Goal: Task Accomplishment & Management: Complete application form

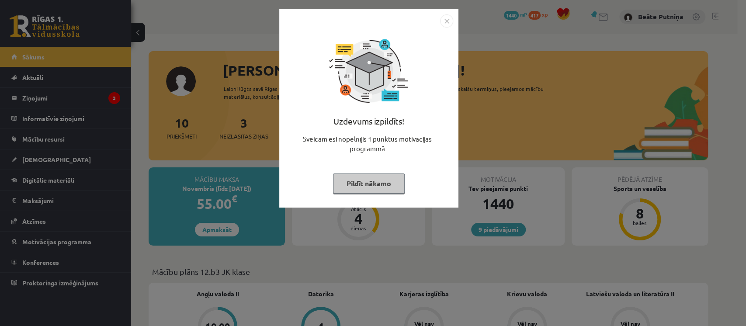
click at [389, 177] on button "Pildīt nākamo" at bounding box center [369, 184] width 72 height 20
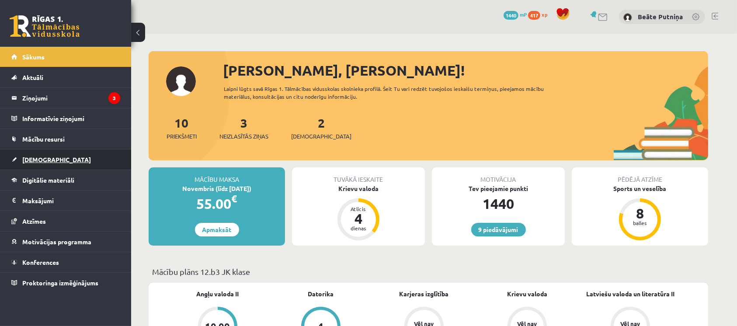
click at [48, 156] on span "[DEMOGRAPHIC_DATA]" at bounding box center [56, 160] width 69 height 8
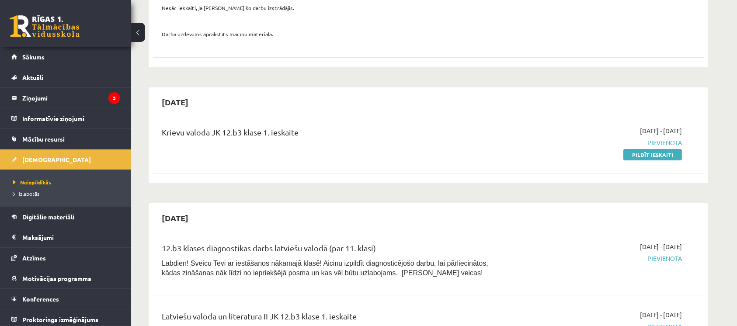
scroll to position [185, 0]
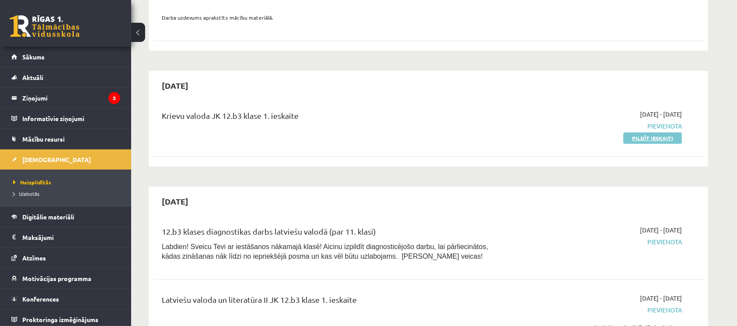
click at [632, 135] on link "Pildīt ieskaiti" at bounding box center [653, 137] width 59 height 11
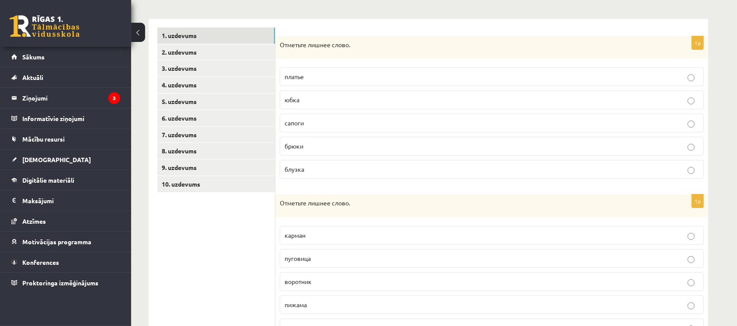
scroll to position [128, 0]
click at [682, 122] on p "сапоги" at bounding box center [492, 124] width 415 height 9
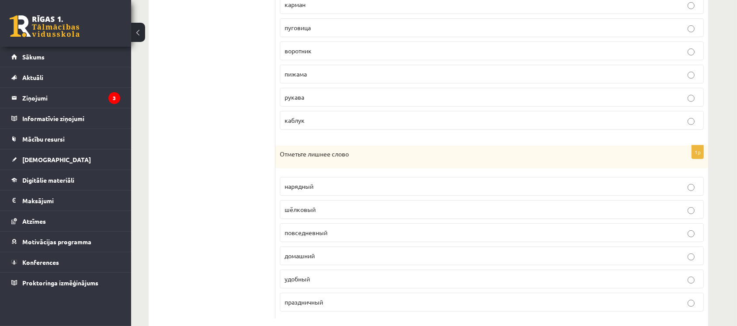
scroll to position [378, 0]
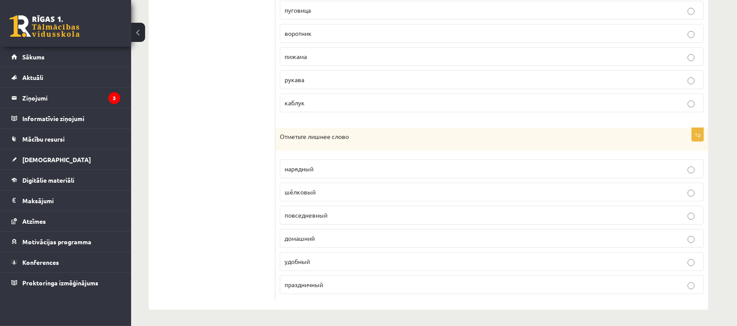
click at [641, 188] on p "шёлковый" at bounding box center [492, 192] width 415 height 9
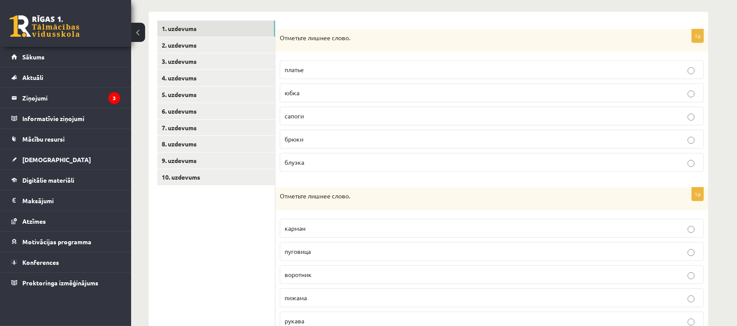
scroll to position [119, 0]
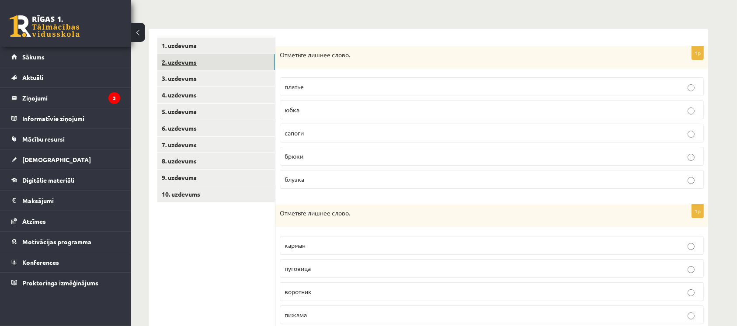
click at [252, 59] on link "2. uzdevums" at bounding box center [216, 62] width 118 height 16
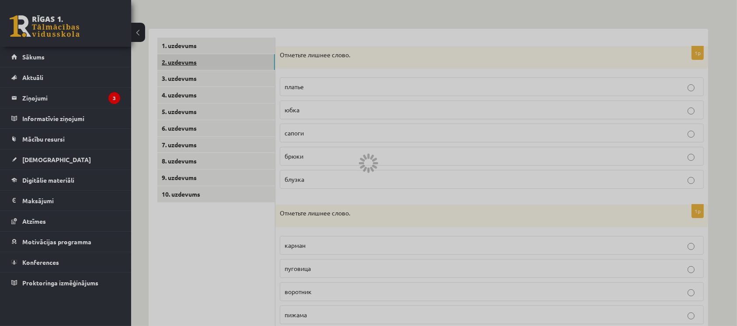
scroll to position [66, 0]
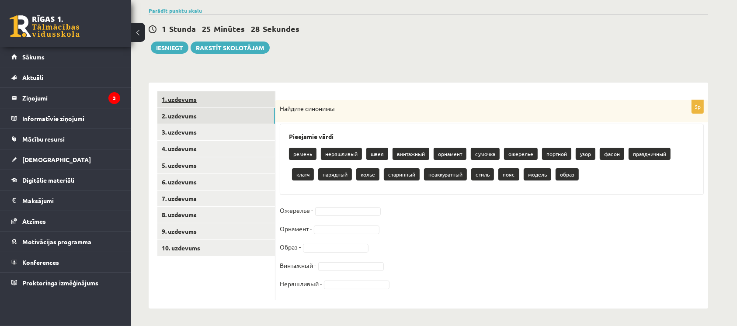
click at [257, 106] on link "1. uzdevums" at bounding box center [216, 99] width 118 height 16
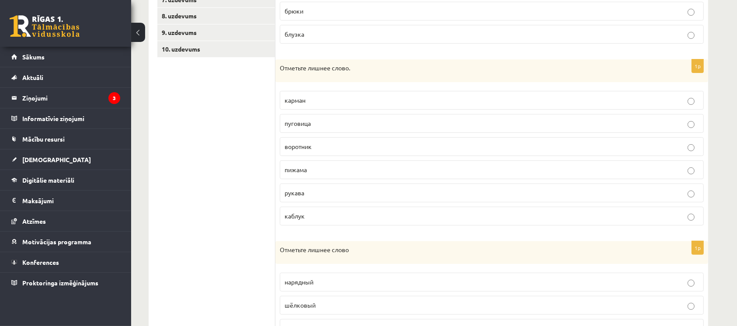
scroll to position [378, 0]
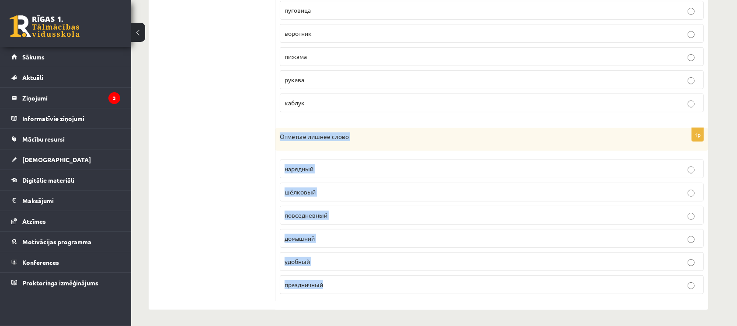
drag, startPoint x: 276, startPoint y: 137, endPoint x: 418, endPoint y: 295, distance: 212.4
click at [418, 295] on div "1p Отметьте лишнее слово нарядный шёлковый повседневный домашний удобный праздн…" at bounding box center [491, 214] width 433 height 173
copy div "Отметьте лишнее слово нарядный шёлковый повседневный домашний удобный праздничн…"
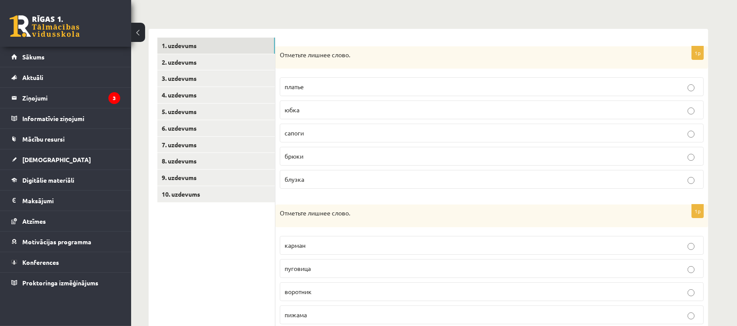
scroll to position [80, 0]
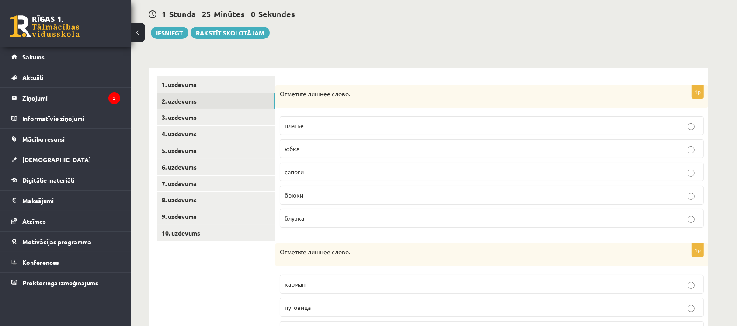
click at [206, 105] on link "2. uzdevums" at bounding box center [216, 101] width 118 height 16
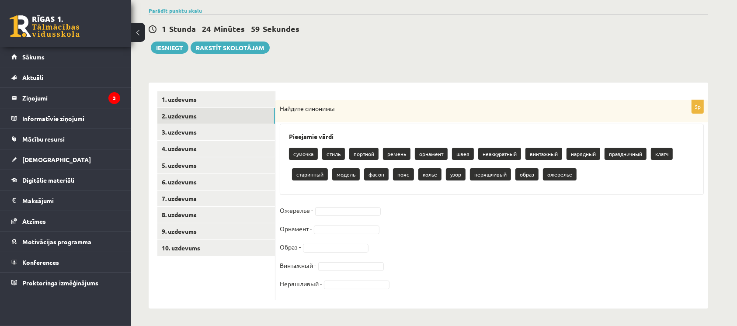
scroll to position [66, 0]
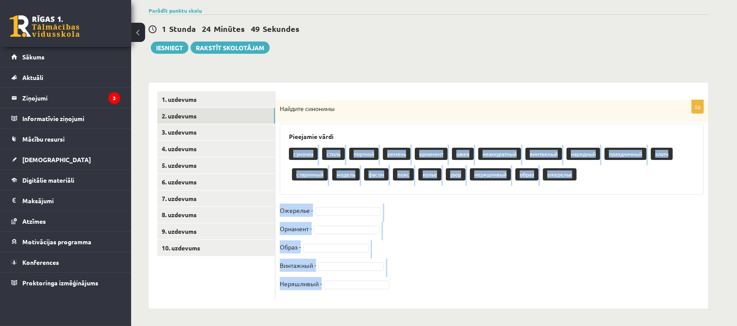
drag, startPoint x: 292, startPoint y: 152, endPoint x: 516, endPoint y: 288, distance: 262.1
click at [516, 288] on div "5p Найдите синонимы Pieejamie vārdi сумочка стиль портной ремень орнамент швея …" at bounding box center [491, 200] width 433 height 200
copy div "сумочка стиль портной ремень орнамент швея неаккуратный винтажный нарядный праз…"
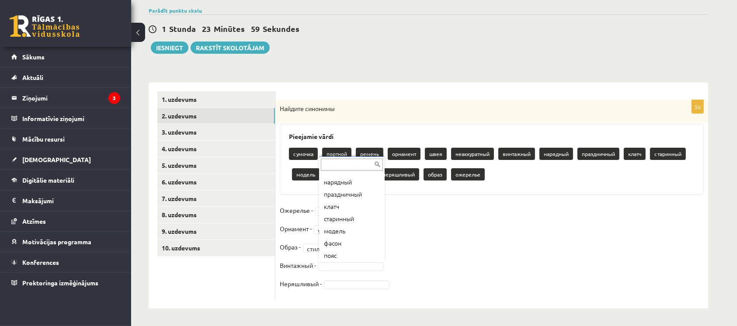
scroll to position [96, 0]
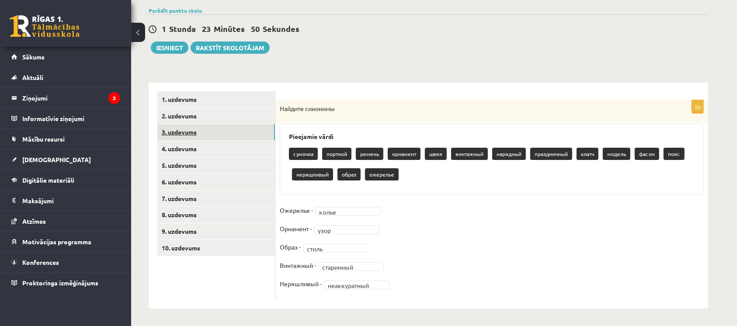
click at [240, 135] on link "3. uzdevums" at bounding box center [216, 132] width 118 height 16
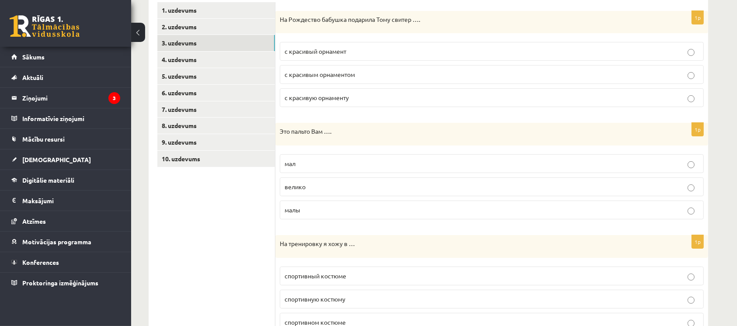
scroll to position [158, 0]
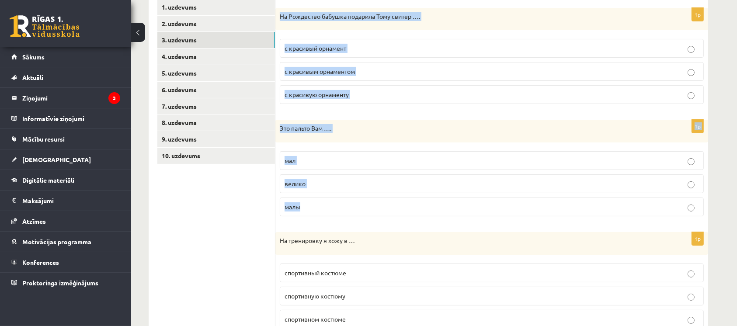
drag, startPoint x: 280, startPoint y: 13, endPoint x: 405, endPoint y: 199, distance: 224.2
copy form "На Рождество бабушка подарила Тому свитер …. с красивый орнамент с красивым орн…"
click at [346, 65] on label "с красивым орнаментом" at bounding box center [492, 71] width 424 height 19
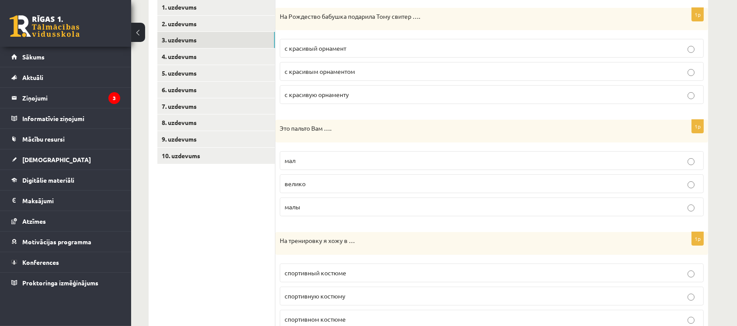
click at [316, 180] on p "велико" at bounding box center [492, 183] width 415 height 9
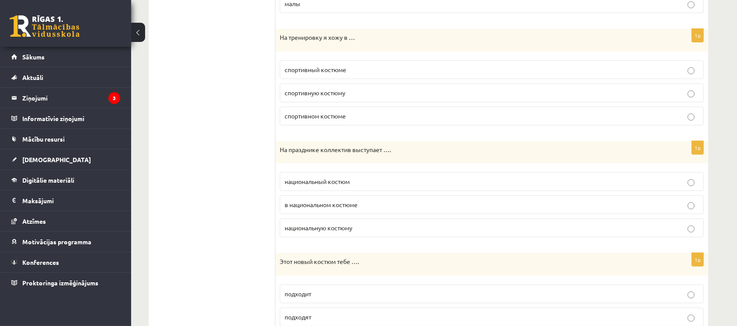
scroll to position [365, 0]
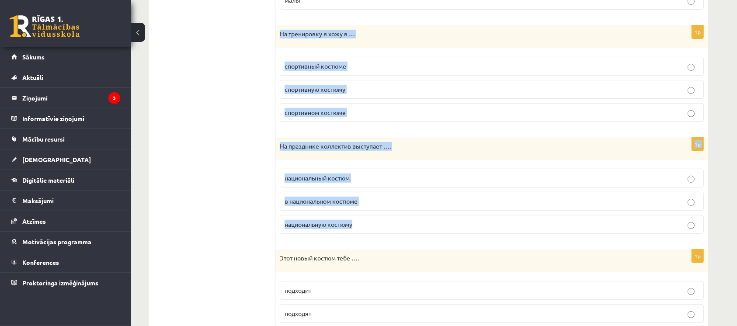
drag, startPoint x: 277, startPoint y: 27, endPoint x: 411, endPoint y: 225, distance: 239.9
copy form "На тренировку я хожу в … спортивный костюме спортивную костюму спортивном костю…"
click at [378, 110] on p "спортивном костюме" at bounding box center [492, 112] width 415 height 9
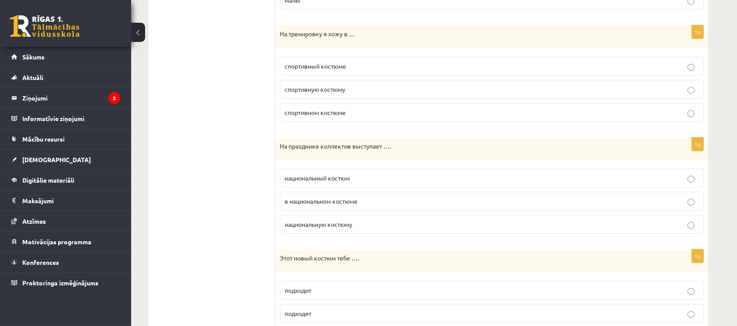
click at [321, 195] on label "в национальном костюме" at bounding box center [492, 201] width 424 height 19
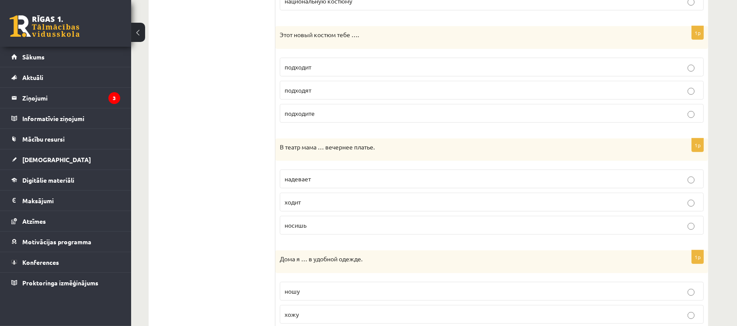
scroll to position [591, 0]
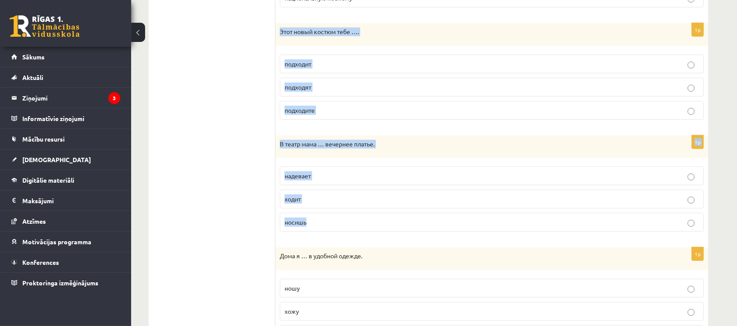
drag, startPoint x: 277, startPoint y: 25, endPoint x: 442, endPoint y: 232, distance: 264.8
click at [442, 232] on form "1p На Рождество бабушка подарила Тому свитер …. с красивый орнамент с красивым …" at bounding box center [491, 127] width 415 height 1122
copy form "Этот новый костюм тебе …. подходит подходят подходите 1p В театр мама … вечерне…"
click at [328, 87] on p "подходят" at bounding box center [492, 87] width 415 height 9
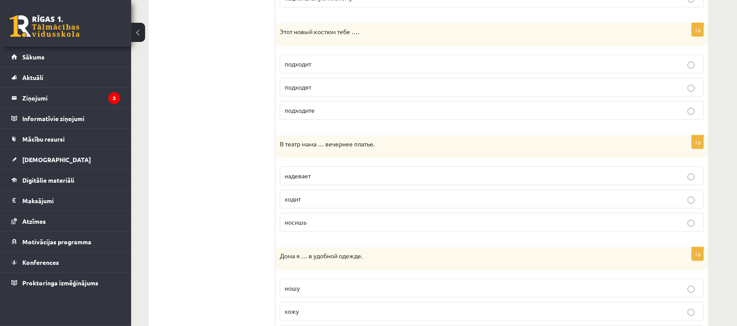
click at [325, 60] on p "подходит" at bounding box center [492, 63] width 415 height 9
click at [326, 171] on p "надевает" at bounding box center [492, 175] width 415 height 9
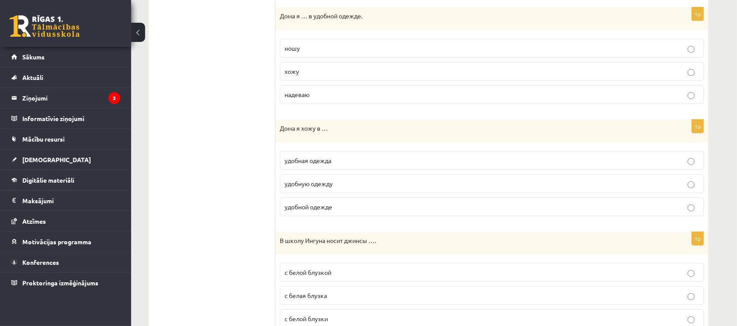
scroll to position [835, 0]
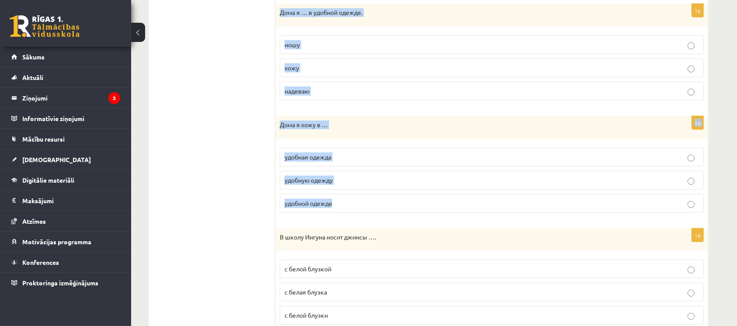
drag, startPoint x: 276, startPoint y: 12, endPoint x: 440, endPoint y: 194, distance: 245.2
copy form "Дома я … в удобной одежде. ношу хожу надеваю 1p Дома я хожу в … удобная одежда …"
click at [301, 63] on p "хожу" at bounding box center [492, 67] width 415 height 9
click at [317, 199] on span "удобной одежде" at bounding box center [309, 203] width 48 height 8
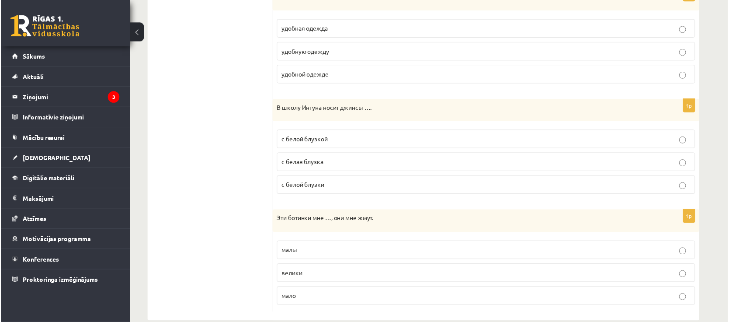
scroll to position [976, 0]
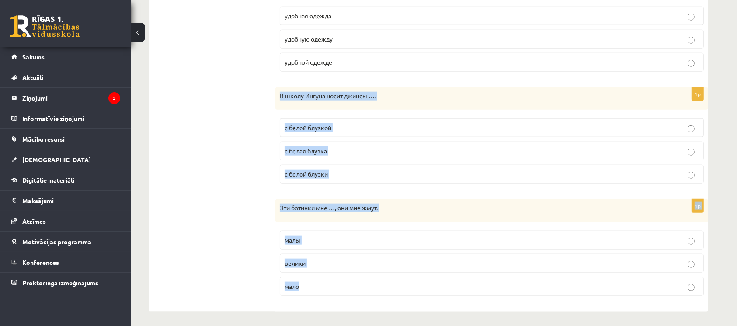
drag, startPoint x: 279, startPoint y: 94, endPoint x: 447, endPoint y: 284, distance: 253.4
copy form "В школу Ингуна носит джинсы …. с белой блузкой с белая блузка с белой блузки 1p…"
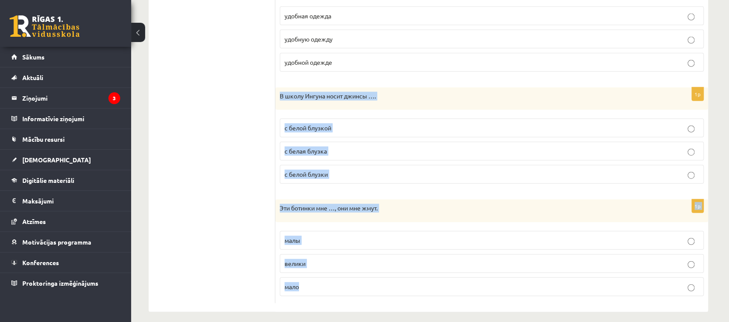
click at [318, 128] on span "с белой блузкой" at bounding box center [308, 128] width 47 height 8
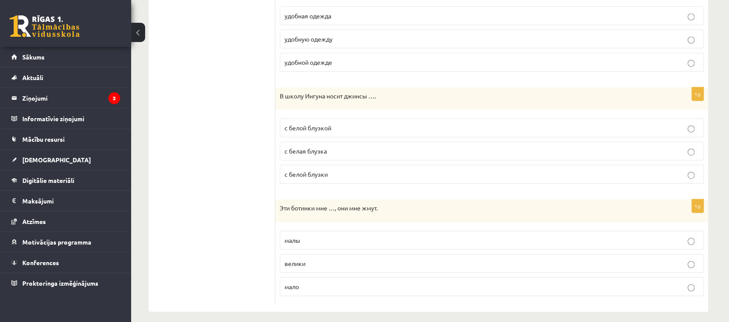
click at [318, 236] on p "малы" at bounding box center [492, 240] width 415 height 9
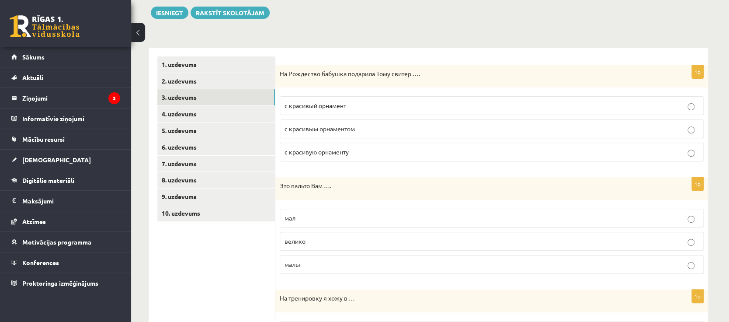
scroll to position [99, 0]
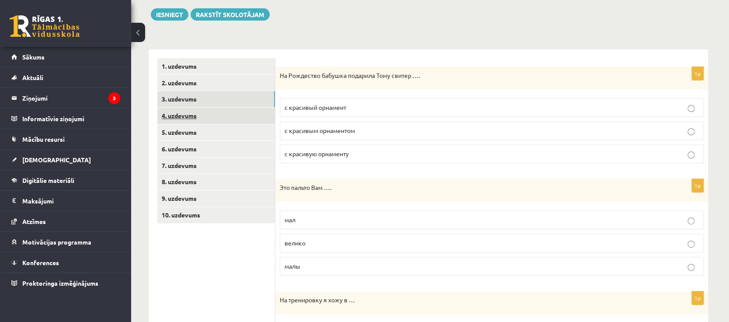
click at [249, 116] on link "4. uzdevums" at bounding box center [216, 116] width 118 height 16
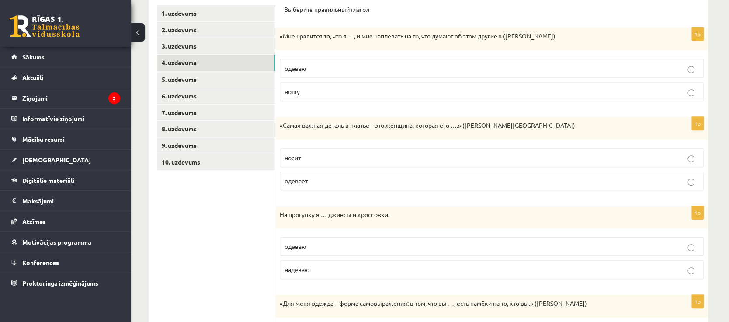
scroll to position [149, 0]
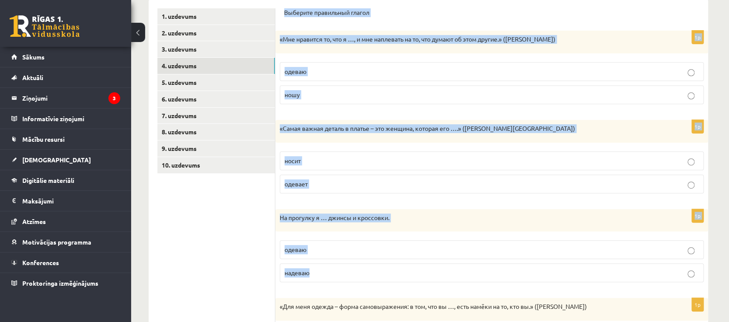
drag, startPoint x: 283, startPoint y: 10, endPoint x: 464, endPoint y: 265, distance: 312.6
click at [464, 265] on div "Выберите правильный глагол 1p «Мне нравится то, что я …, и мне наплевать на то,…" at bounding box center [491, 238] width 433 height 477
copy form "Выберите правильный глагол 1p «Мне нравится то, что я …, и мне наплевать на то,…"
click at [348, 96] on p "ношу" at bounding box center [492, 94] width 415 height 9
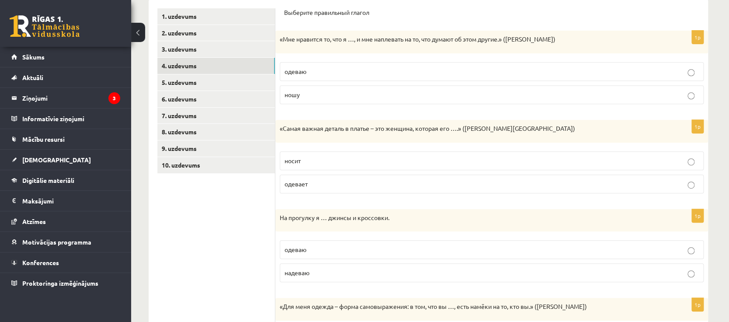
click at [322, 162] on p "носит" at bounding box center [492, 160] width 415 height 9
click at [328, 274] on p "надеваю" at bounding box center [492, 272] width 415 height 9
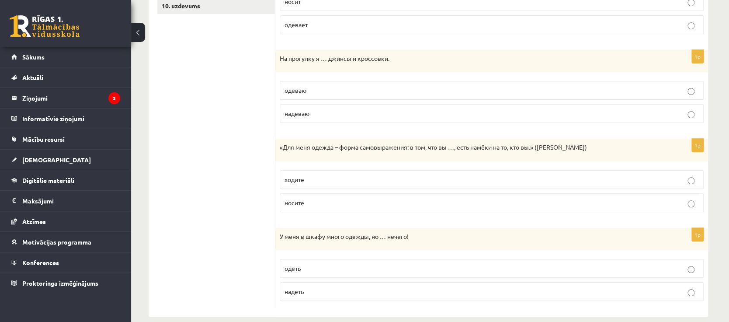
scroll to position [319, 0]
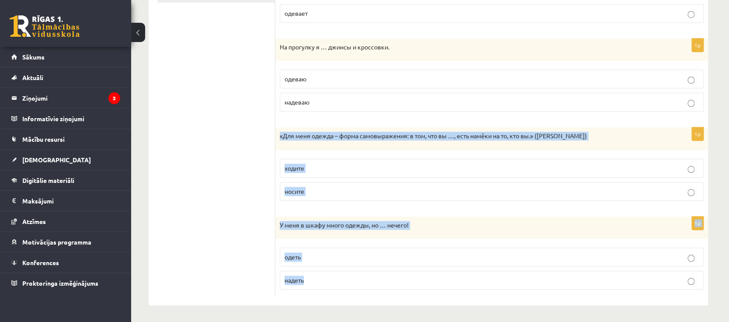
drag, startPoint x: 279, startPoint y: 134, endPoint x: 400, endPoint y: 287, distance: 194.8
click at [400, 287] on form "Выберите правильный глагол 1p «Мне нравится то, что я …, и мне наплевать на то,…" at bounding box center [491, 67] width 415 height 459
copy form "«Для меня одежда – форма самовыражения: в том, что вы …, есть намёки на то, кто…"
click at [318, 194] on p "носите" at bounding box center [492, 191] width 415 height 9
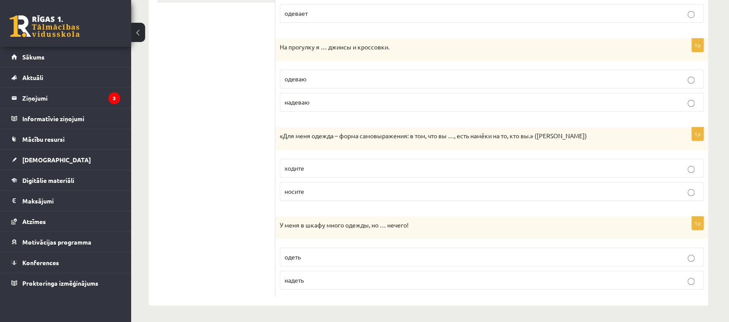
click at [324, 279] on p "надеть" at bounding box center [492, 279] width 415 height 9
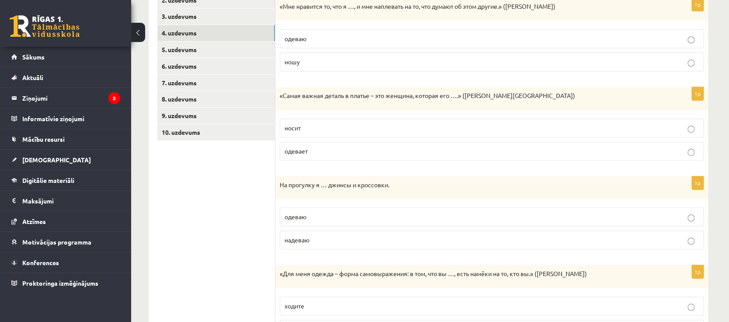
scroll to position [103, 0]
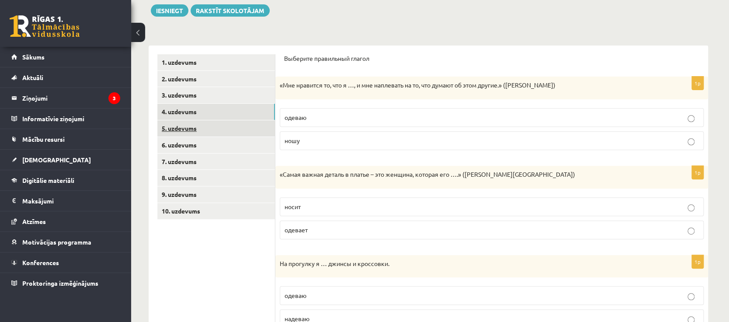
click at [231, 126] on link "5. uzdevums" at bounding box center [216, 128] width 118 height 16
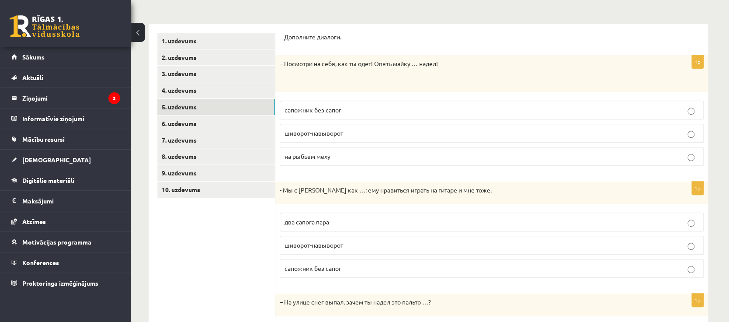
scroll to position [126, 0]
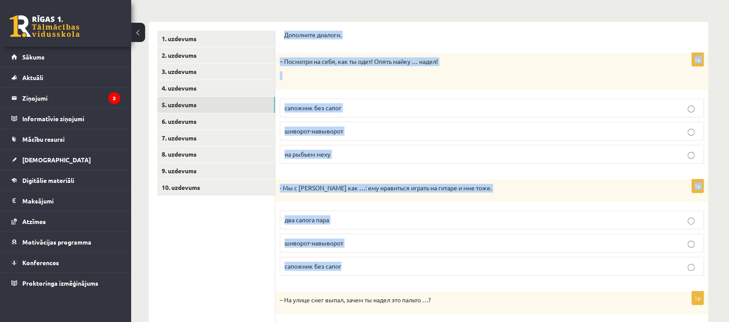
drag, startPoint x: 282, startPoint y: 37, endPoint x: 465, endPoint y: 270, distance: 296.5
click at [465, 270] on div "Дополните диалоги. 1p – Посмотри на себя, как ты одет! Опять майку … надел! сап…" at bounding box center [491, 213] width 433 height 382
copy form "Дополните диалоги. 1p – Посмотри на себя, как ты одет! Опять майку … надел! сап…"
click at [312, 128] on span "шиворот-навыворот" at bounding box center [314, 131] width 59 height 8
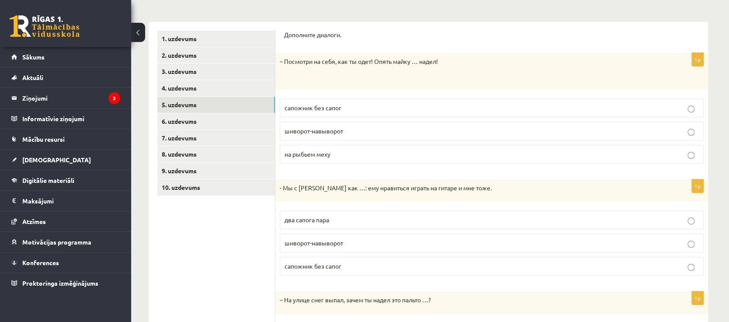
click at [315, 216] on span "два сапога пара" at bounding box center [307, 220] width 45 height 8
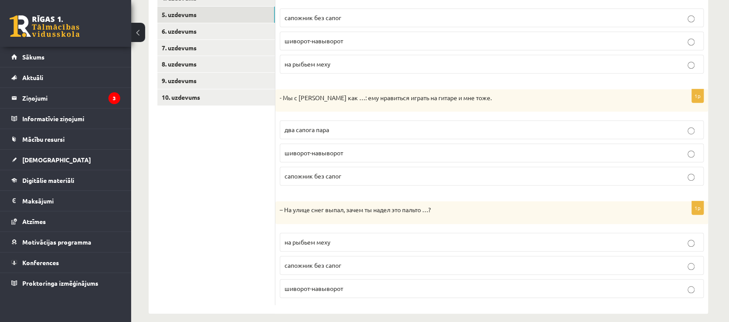
scroll to position [225, 0]
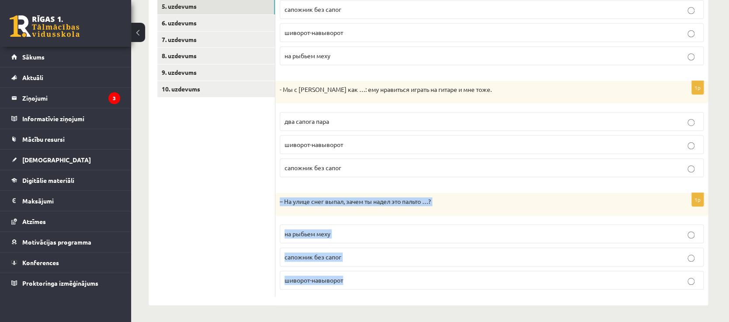
drag, startPoint x: 279, startPoint y: 197, endPoint x: 386, endPoint y: 288, distance: 139.9
click at [386, 288] on div "1p – На улице снег выпал, зачем ты надел это пальто …? на рыбьем меху сапожник …" at bounding box center [491, 245] width 433 height 104
click at [333, 229] on p "на рыбьем меху" at bounding box center [492, 233] width 415 height 9
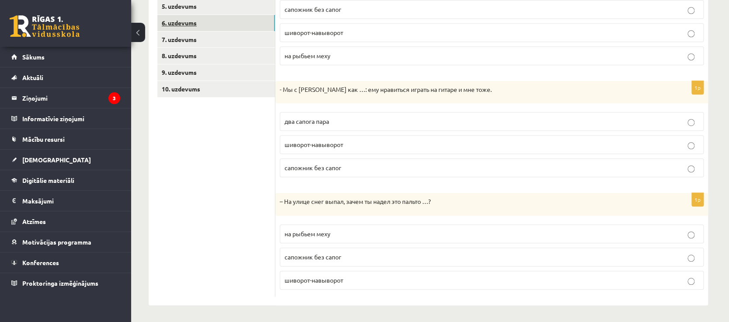
click at [201, 18] on link "6. uzdevums" at bounding box center [216, 23] width 118 height 16
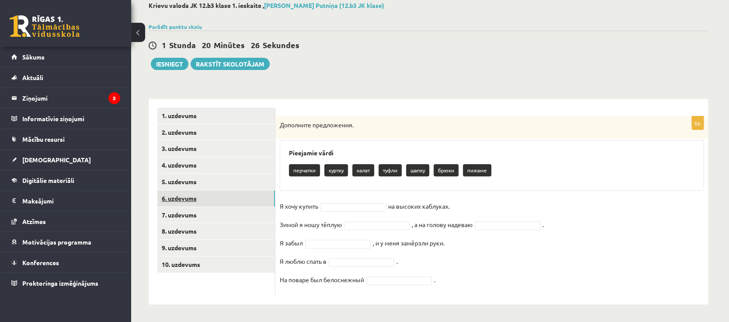
scroll to position [49, 0]
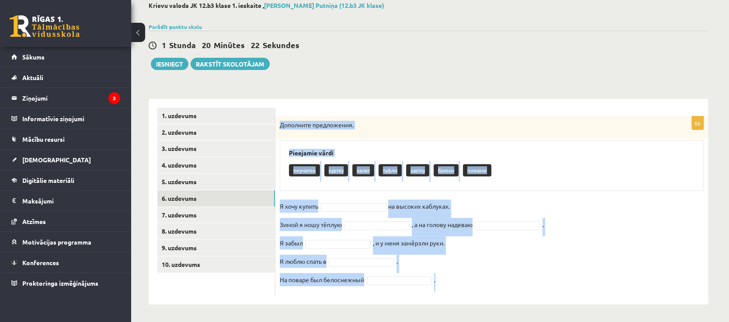
drag, startPoint x: 278, startPoint y: 123, endPoint x: 445, endPoint y: 280, distance: 229.2
click at [445, 280] on div "6p Дополните предложения. Pieejamie vārdi перчатки куртку халат туфли шапку брю…" at bounding box center [491, 205] width 433 height 179
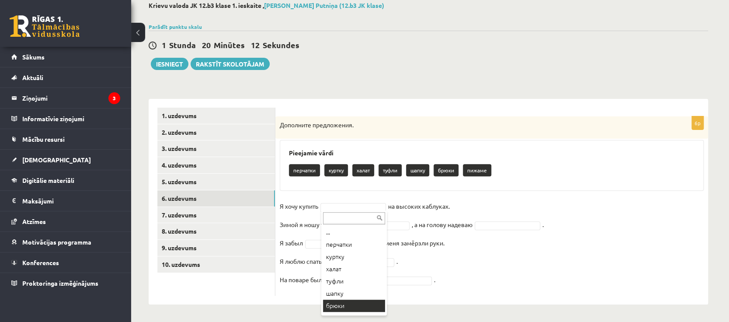
scroll to position [10, 0]
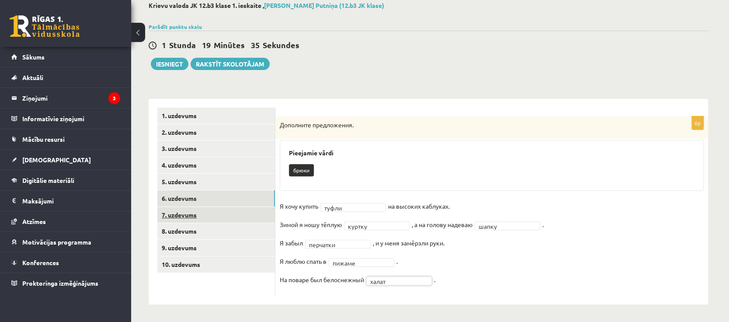
click at [206, 209] on link "7. uzdevums" at bounding box center [216, 215] width 118 height 16
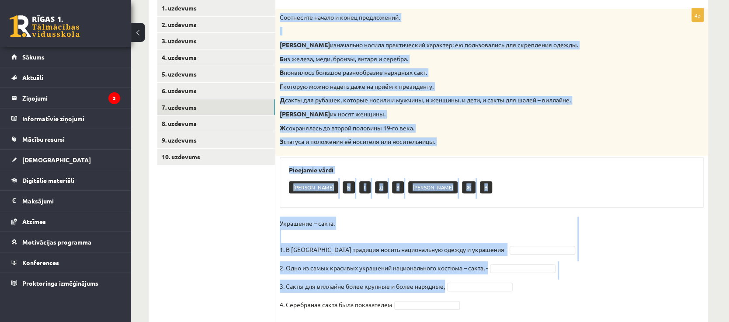
scroll to position [195, 0]
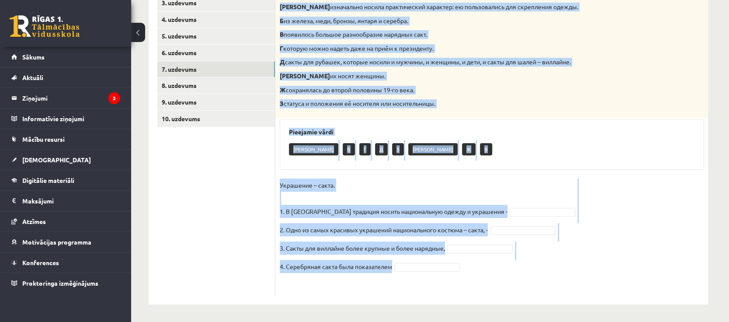
drag, startPoint x: 280, startPoint y: 17, endPoint x: 591, endPoint y: 272, distance: 402.0
click at [591, 272] on div "4p Соотнесите начало и конец предложений. А изначально носила практический хара…" at bounding box center [491, 133] width 433 height 325
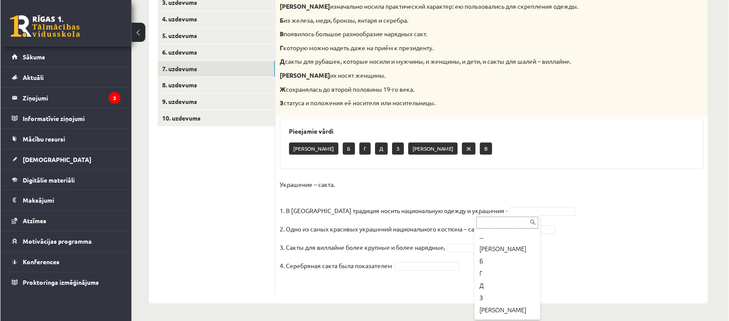
scroll to position [23, 0]
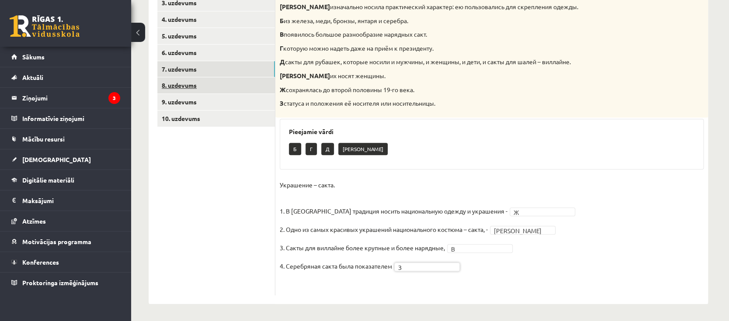
click at [198, 89] on link "8. uzdevums" at bounding box center [216, 85] width 118 height 16
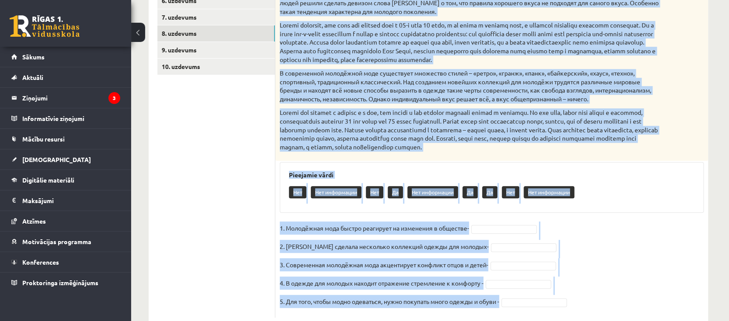
scroll to position [270, 0]
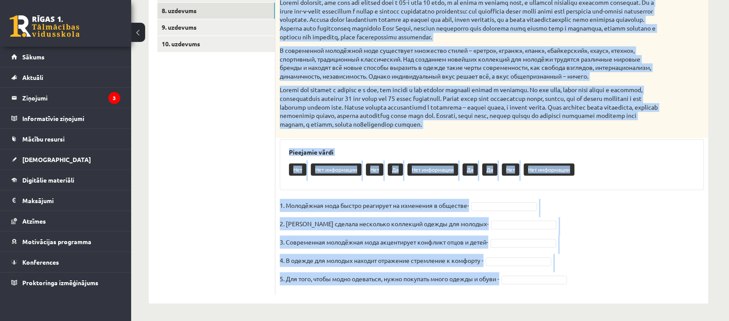
drag, startPoint x: 278, startPoint y: 105, endPoint x: 623, endPoint y: 278, distance: 386.2
click at [623, 278] on div "5p Прочитайте текст и выполните задание. Главное отличие молодёжной моды состои…" at bounding box center [491, 95] width 433 height 399
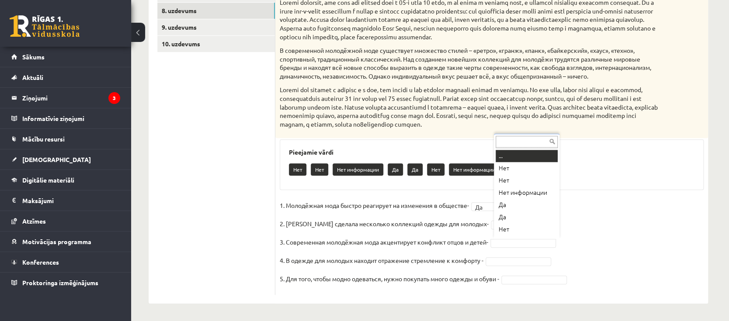
scroll to position [7, 0]
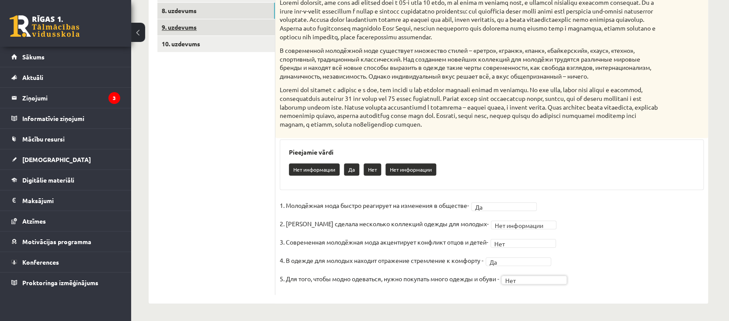
click at [264, 24] on link "9. uzdevums" at bounding box center [216, 27] width 118 height 16
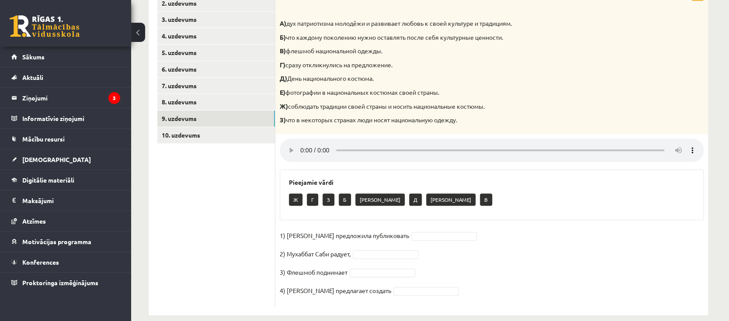
scroll to position [178, 0]
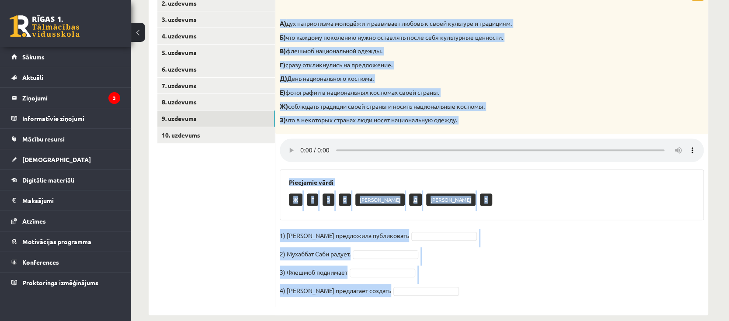
drag, startPoint x: 281, startPoint y: 24, endPoint x: 495, endPoint y: 294, distance: 344.9
click at [495, 294] on div "4p Прослушайте текст и соедините части предложений. А) дух патриотизма молодёжи…" at bounding box center [491, 147] width 433 height 320
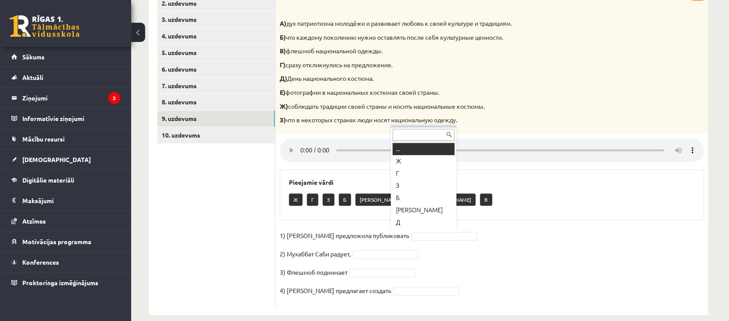
scroll to position [10, 0]
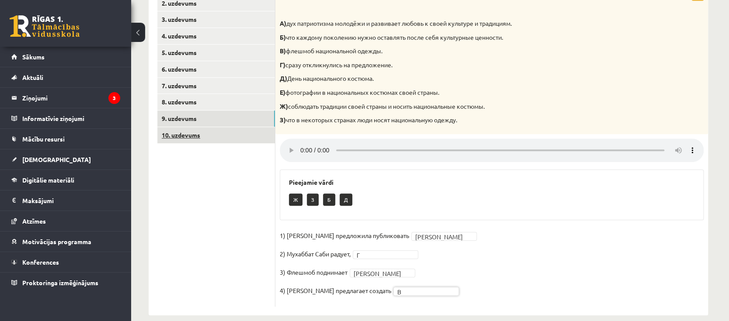
click at [221, 132] on link "10. uzdevums" at bounding box center [216, 135] width 118 height 16
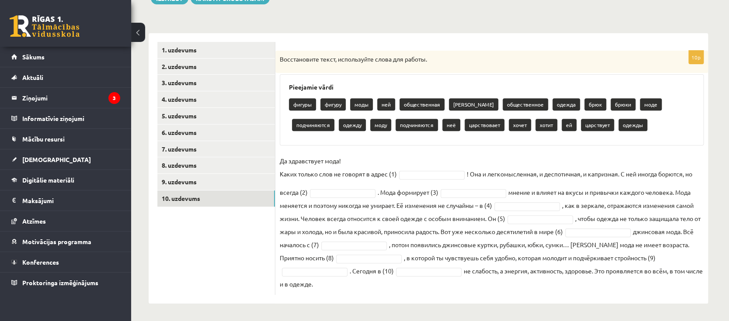
drag, startPoint x: 278, startPoint y: 59, endPoint x: 540, endPoint y: 290, distance: 349.5
click at [540, 290] on div "10p Восстановите текст, используйте слова для работы. Pieejamie vārdi фигуры фи…" at bounding box center [491, 173] width 433 height 244
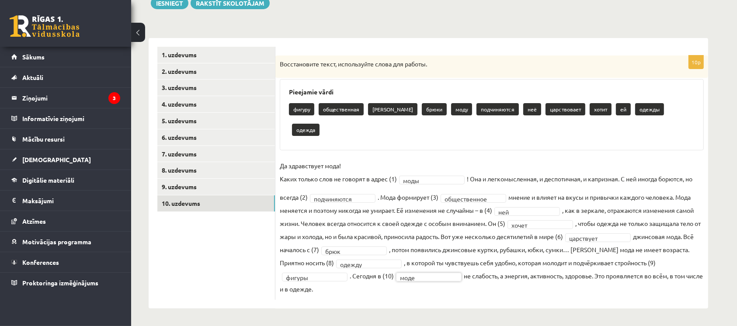
scroll to position [90, 0]
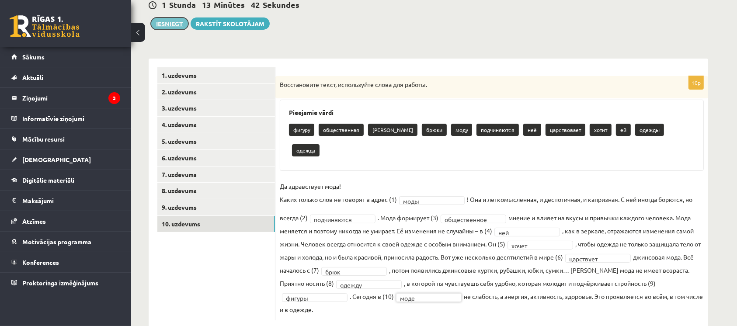
click at [170, 23] on button "Iesniegt" at bounding box center [170, 23] width 38 height 12
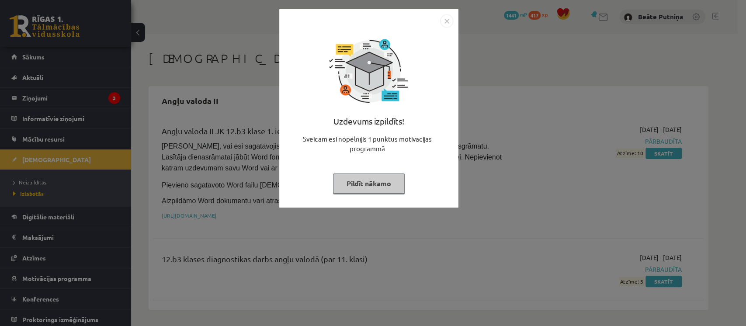
click at [371, 182] on button "Pildīt nākamo" at bounding box center [369, 184] width 72 height 20
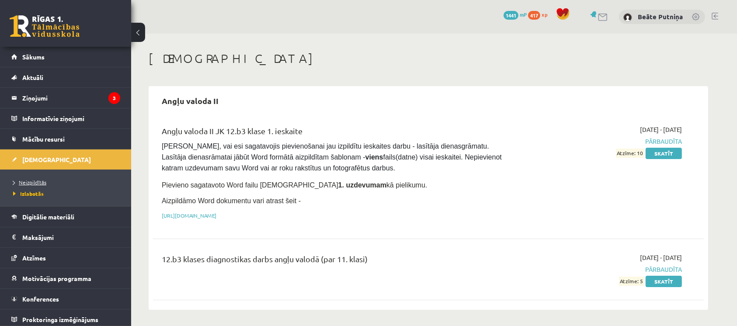
click at [43, 181] on span "Neizpildītās" at bounding box center [29, 182] width 33 height 7
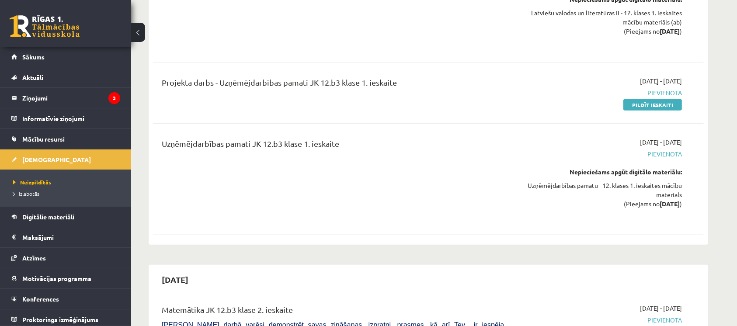
scroll to position [560, 0]
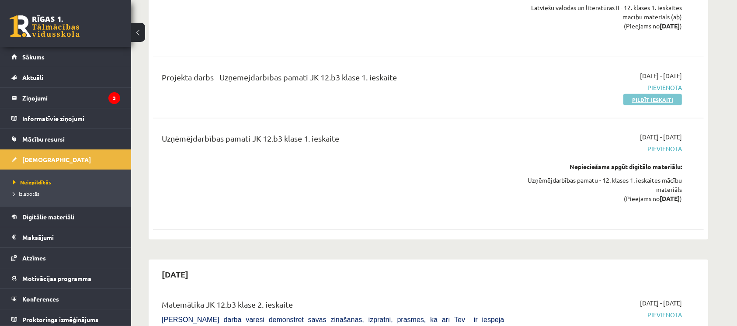
click at [661, 97] on link "Pildīt ieskaiti" at bounding box center [653, 99] width 59 height 11
click at [52, 299] on span "Konferences" at bounding box center [40, 299] width 37 height 8
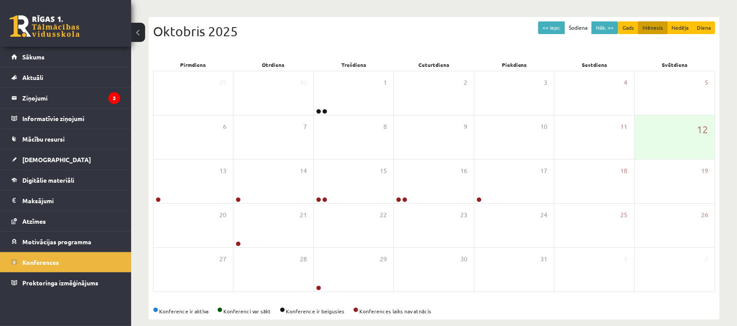
scroll to position [83, 0]
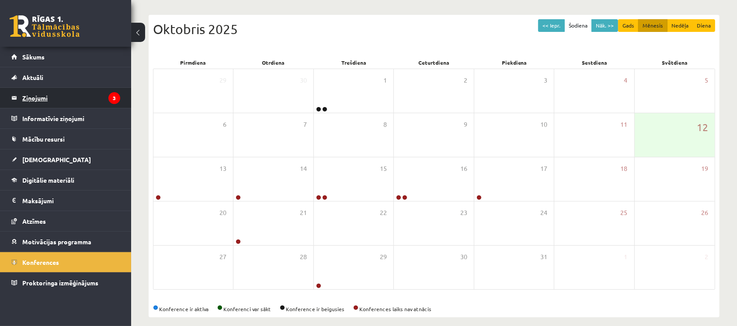
click at [47, 103] on legend "Ziņojumi 3" at bounding box center [71, 98] width 98 height 20
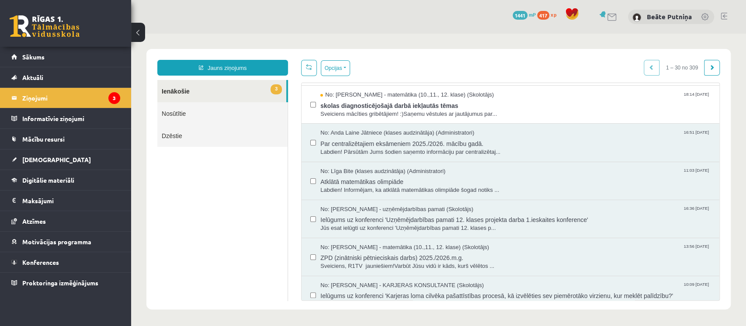
scroll to position [78, 0]
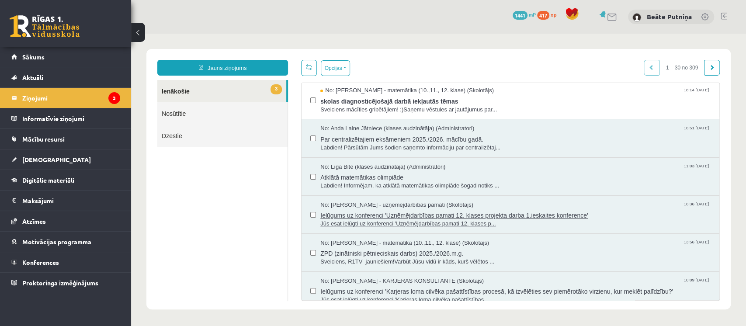
click at [551, 213] on span "Ielūgums uz konferenci 'Uzņēmējdarbības pamati 12. klases projekta darba 1.iesk…" at bounding box center [516, 214] width 390 height 11
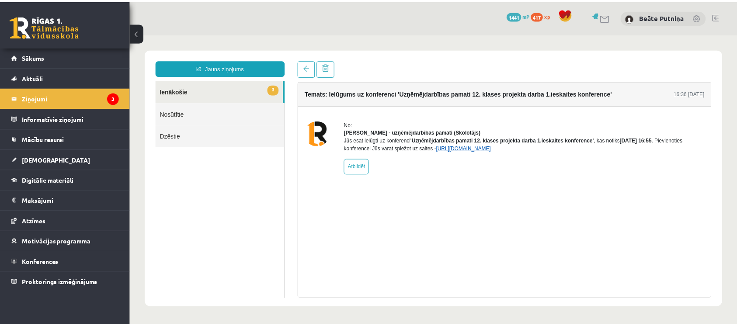
scroll to position [0, 0]
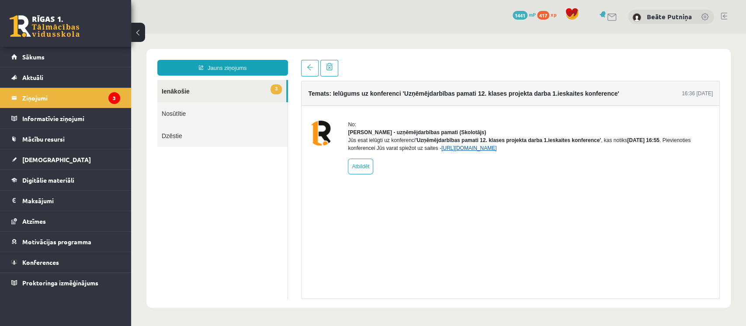
click at [469, 151] on link "https://eskola.r1tv.lv/conferences/4985/join" at bounding box center [470, 148] width 56 height 6
click at [496, 151] on link "https://eskola.r1tv.lv/conferences/4985/join" at bounding box center [470, 148] width 56 height 6
click at [32, 259] on span "Konferences" at bounding box center [40, 262] width 37 height 8
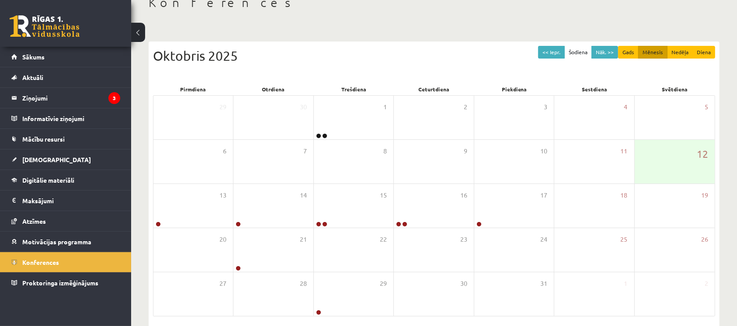
scroll to position [91, 0]
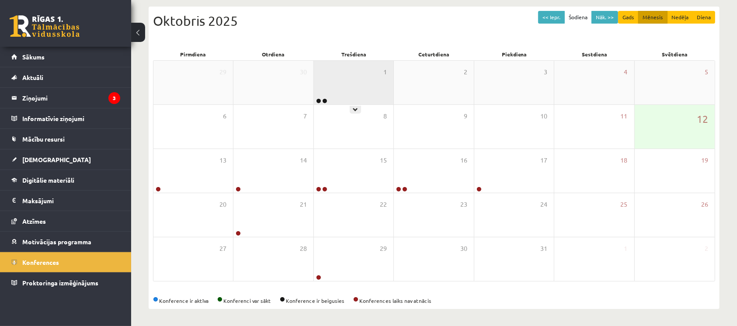
click at [331, 93] on div "1" at bounding box center [354, 83] width 80 height 44
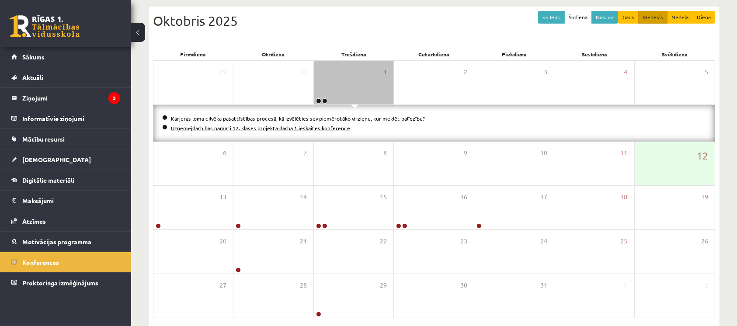
click at [266, 128] on link "Uzņēmējdarbības pamati 12. klases projekta darba 1.ieskaites konference" at bounding box center [260, 128] width 179 height 7
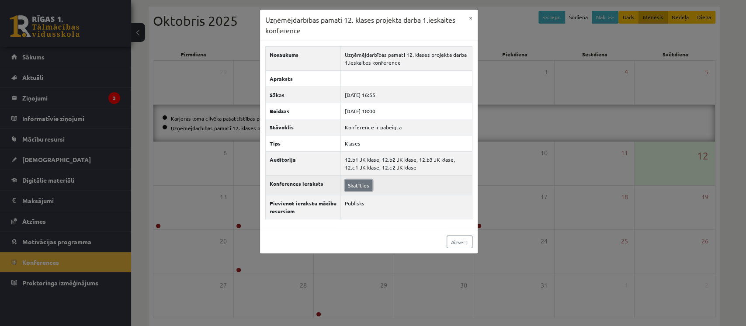
click at [363, 186] on link "Skatīties" at bounding box center [359, 185] width 28 height 11
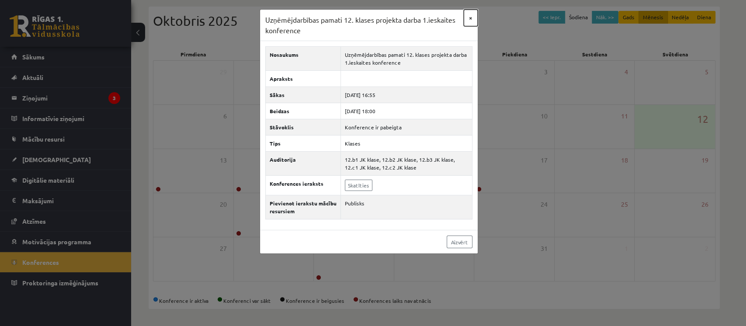
click at [470, 15] on button "×" at bounding box center [471, 18] width 14 height 17
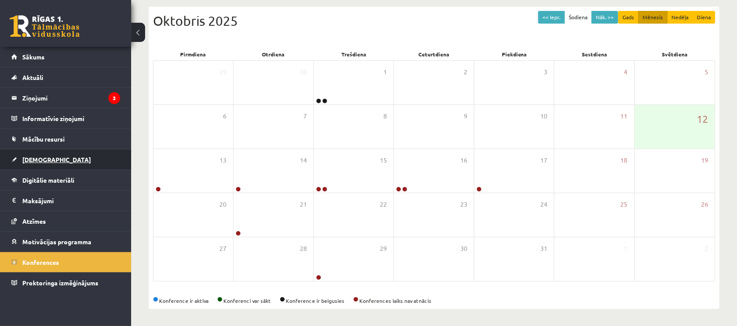
click at [36, 155] on link "[DEMOGRAPHIC_DATA]" at bounding box center [65, 160] width 109 height 20
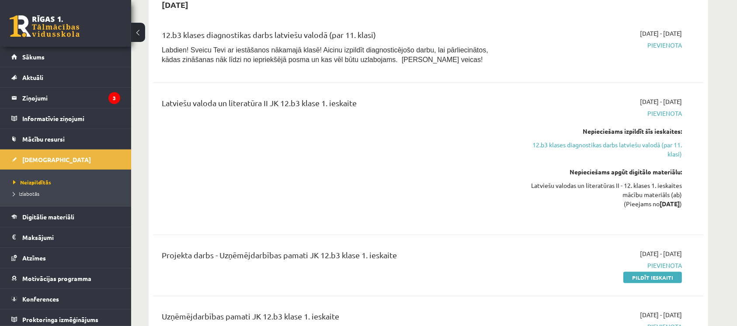
scroll to position [405, 0]
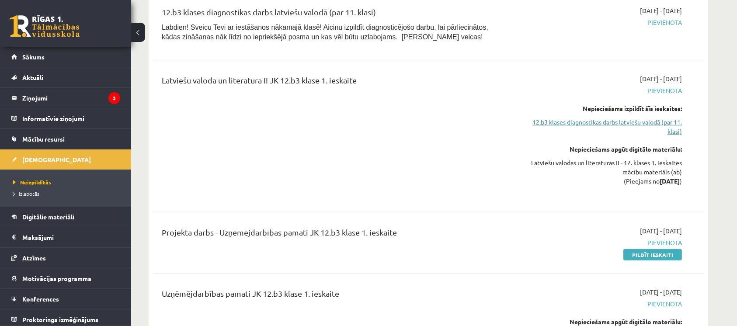
click at [642, 127] on link "12.b3 klases diagnostikas darbs latviešu valodā (par 11. klasi)" at bounding box center [599, 127] width 165 height 18
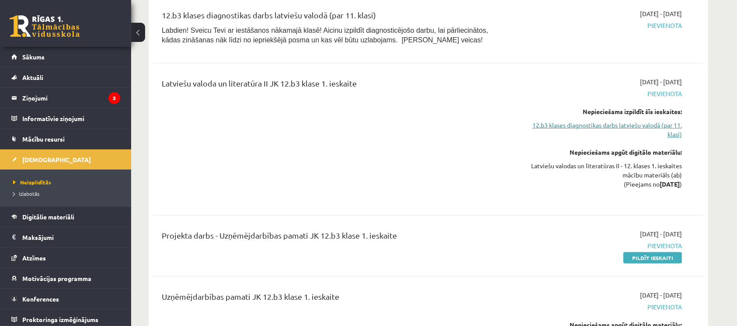
click at [631, 125] on link "12.b3 klases diagnostikas darbs latviešu valodā (par 11. klasi)" at bounding box center [599, 130] width 165 height 18
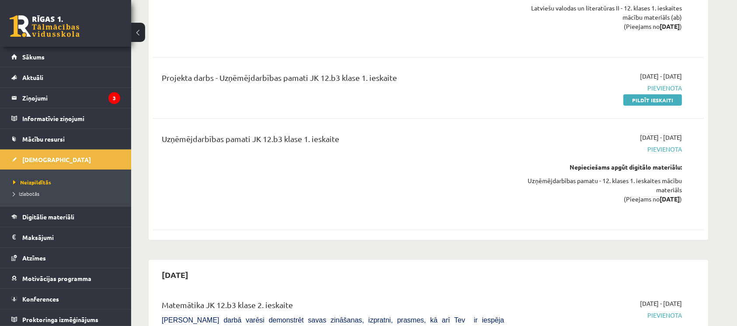
scroll to position [565, 0]
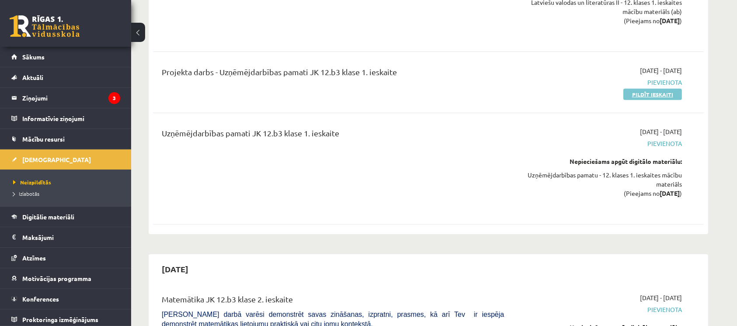
click at [669, 95] on link "Pildīt ieskaiti" at bounding box center [653, 94] width 59 height 11
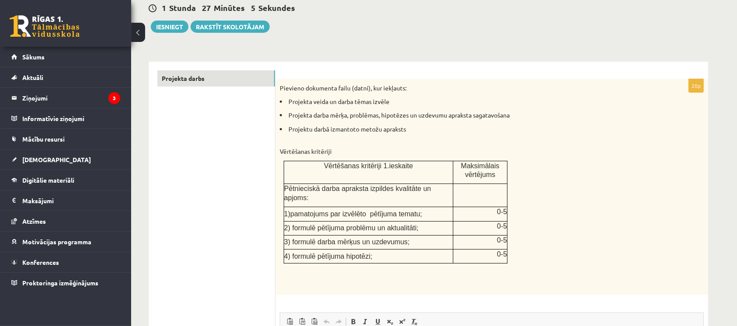
scroll to position [86, 0]
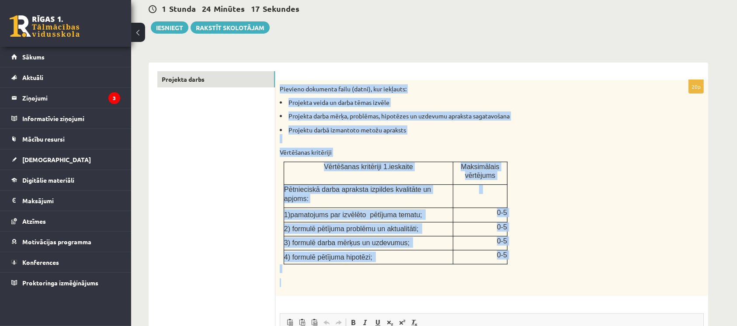
drag, startPoint x: 279, startPoint y: 88, endPoint x: 408, endPoint y: 264, distance: 218.3
click at [408, 264] on div "Pievieno dokumenta failu (datni), kur iekļauts: Projekta veida un darba tēmas i…" at bounding box center [491, 188] width 433 height 216
copy div "Pievieno dokumenta failu (datni), kur iekļauts: Projekta veida un darba tēmas i…"
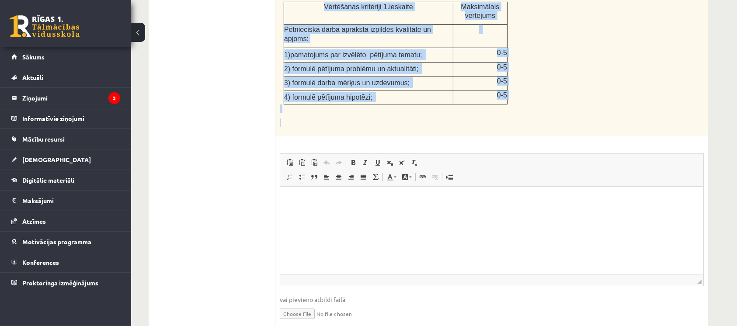
scroll to position [272, 0]
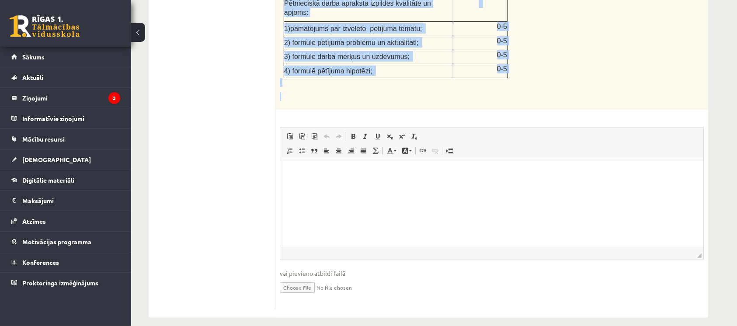
click at [307, 278] on input "file" at bounding box center [492, 287] width 424 height 18
type input "**********"
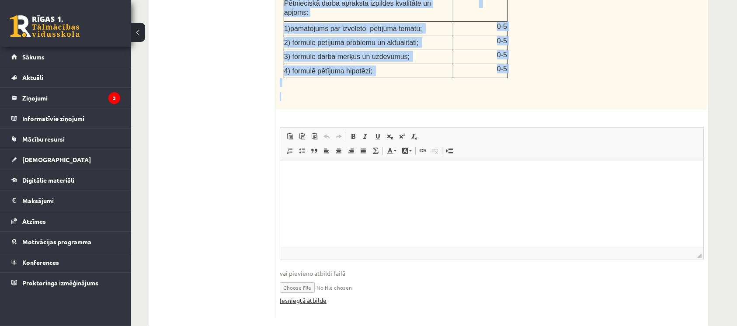
click at [313, 296] on link "Iesniegtā atbilde" at bounding box center [303, 300] width 47 height 9
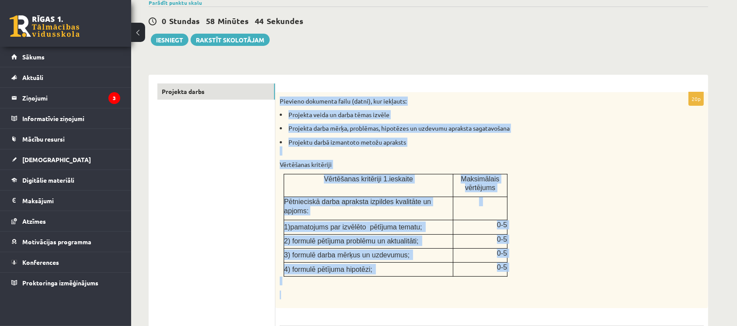
scroll to position [56, 0]
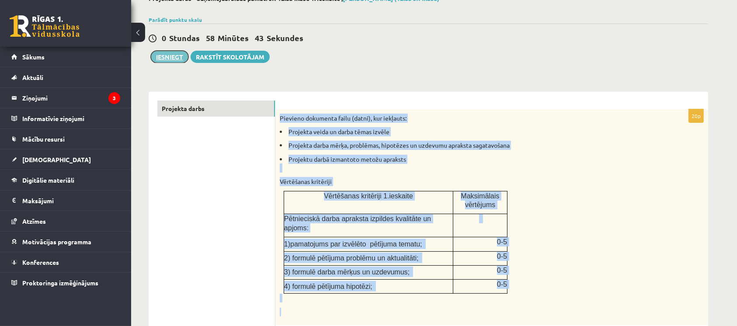
click at [174, 54] on button "Iesniegt" at bounding box center [170, 57] width 38 height 12
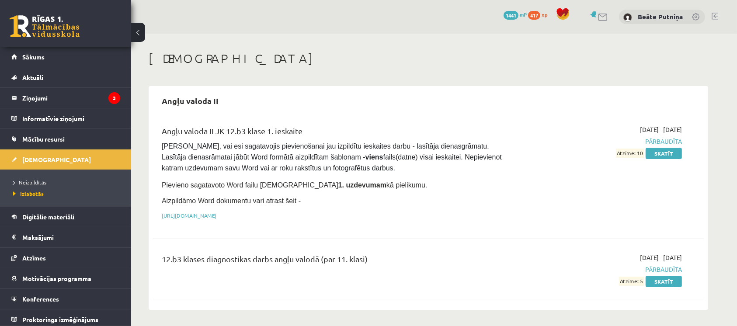
click at [42, 184] on span "Neizpildītās" at bounding box center [29, 182] width 33 height 7
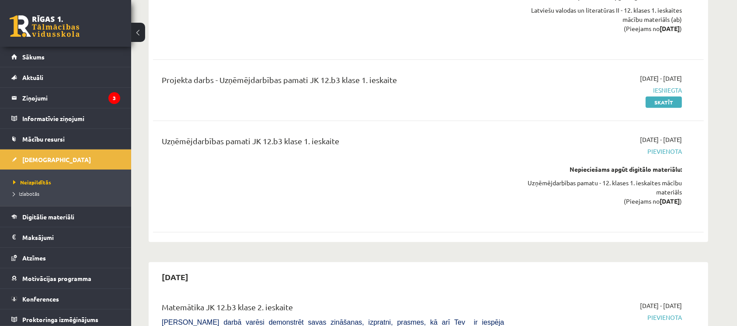
scroll to position [563, 0]
